Goal: Communication & Community: Answer question/provide support

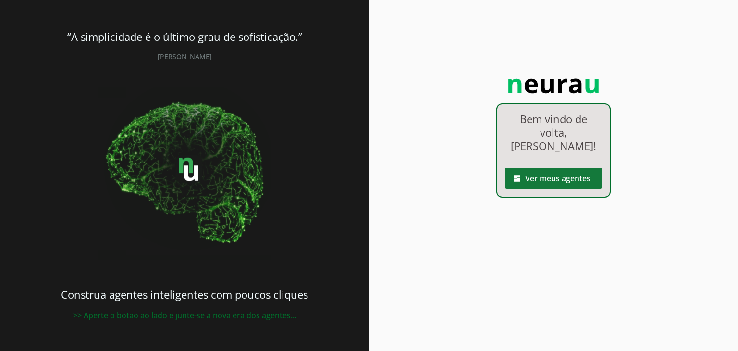
drag, startPoint x: 0, startPoint y: 0, endPoint x: 560, endPoint y: 163, distance: 583.5
click at [560, 167] on span at bounding box center [553, 178] width 97 height 23
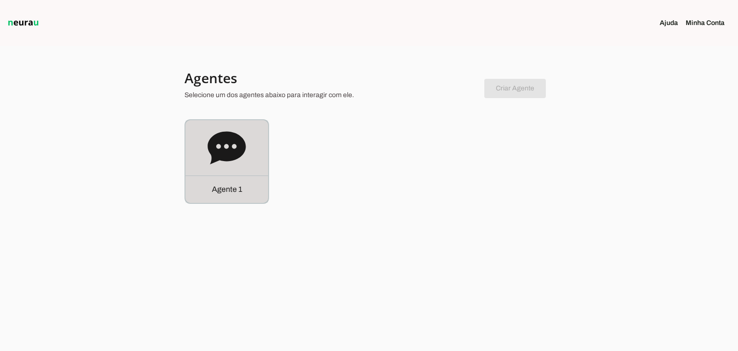
click at [217, 149] on icon at bounding box center [227, 147] width 38 height 33
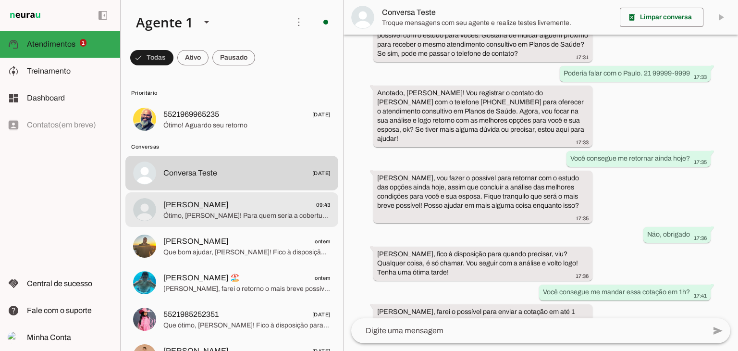
click at [217, 211] on span "Ótimo, [PERSON_NAME]! Para quem seria a cobertura do plano? Poderia me informar…" at bounding box center [246, 216] width 167 height 10
